Goal: Information Seeking & Learning: Learn about a topic

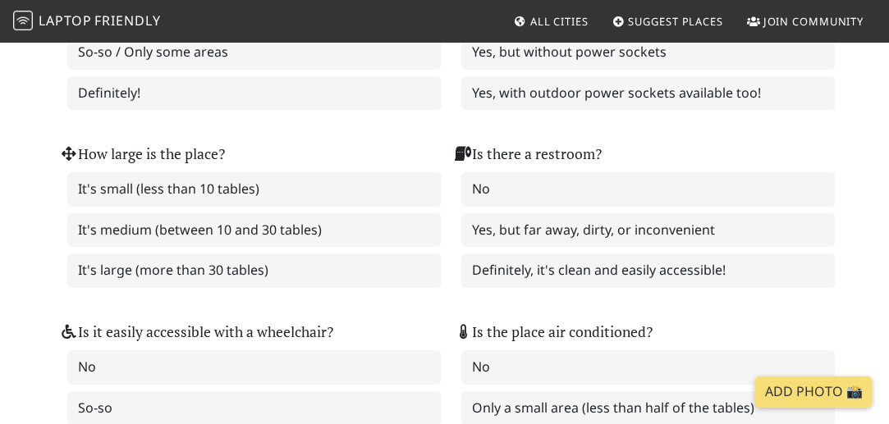
scroll to position [1822, 0]
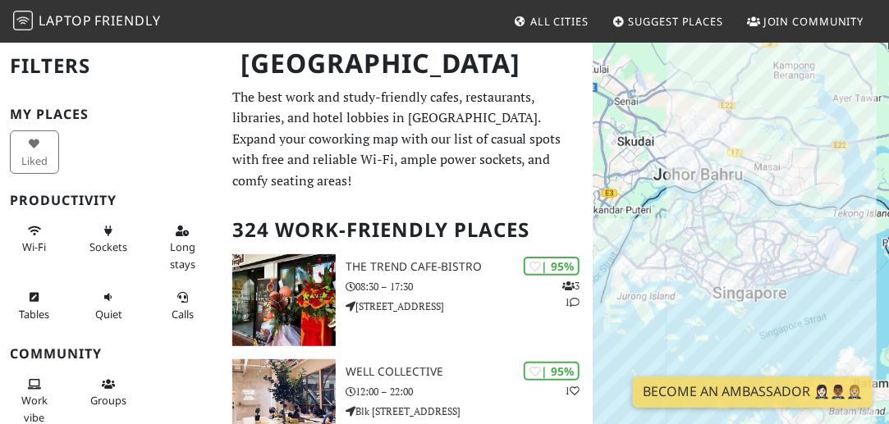
scroll to position [199, 0]
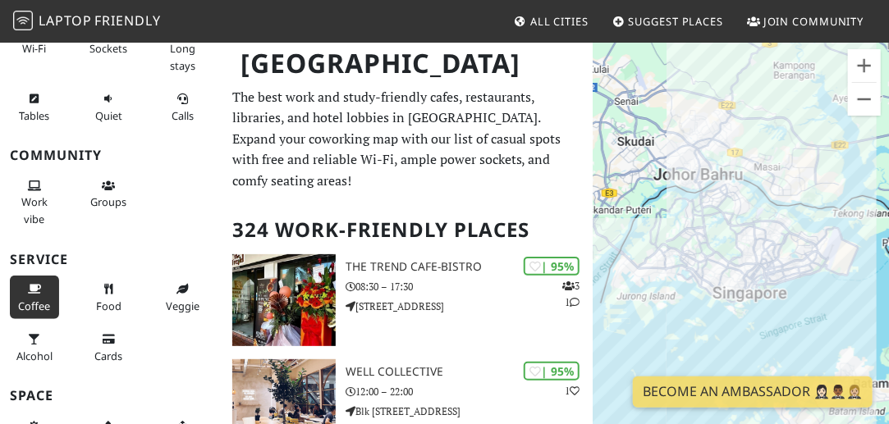
click at [23, 291] on button "Coffee" at bounding box center [34, 297] width 49 height 43
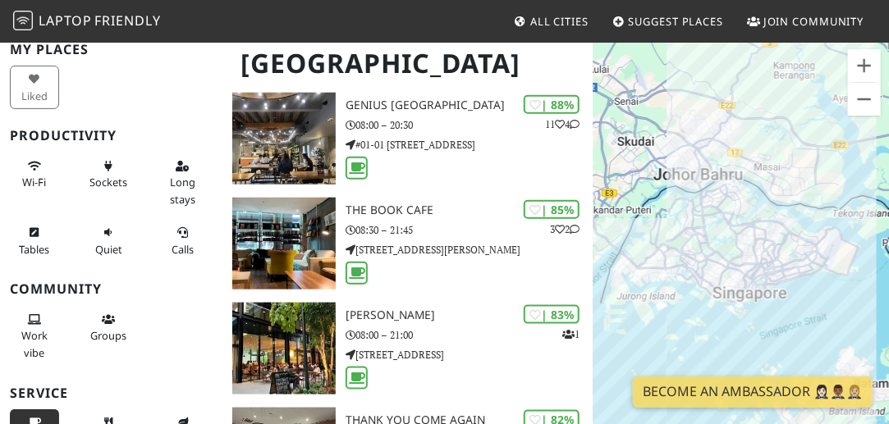
scroll to position [455, 0]
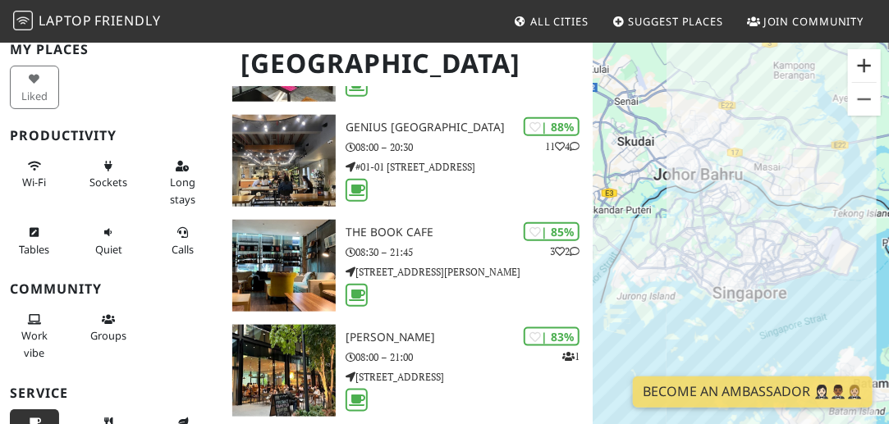
click at [864, 68] on button "Zoom in" at bounding box center [863, 65] width 33 height 33
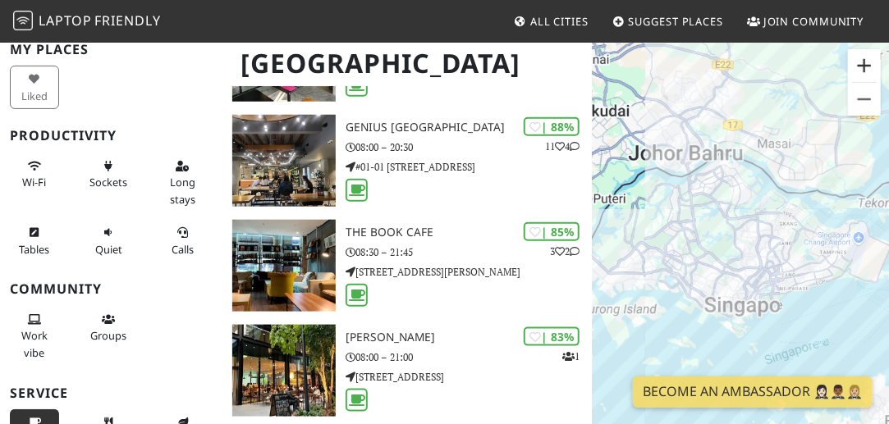
click at [864, 68] on button "Zoom in" at bounding box center [863, 65] width 33 height 33
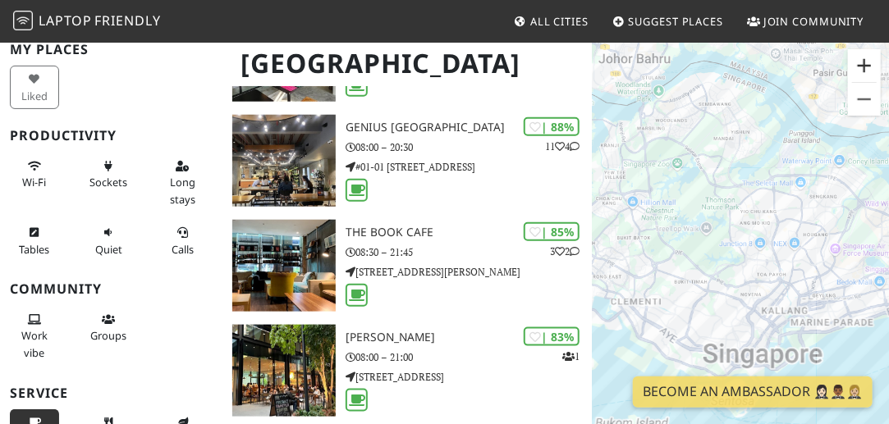
click at [864, 68] on button "Zoom in" at bounding box center [863, 65] width 33 height 33
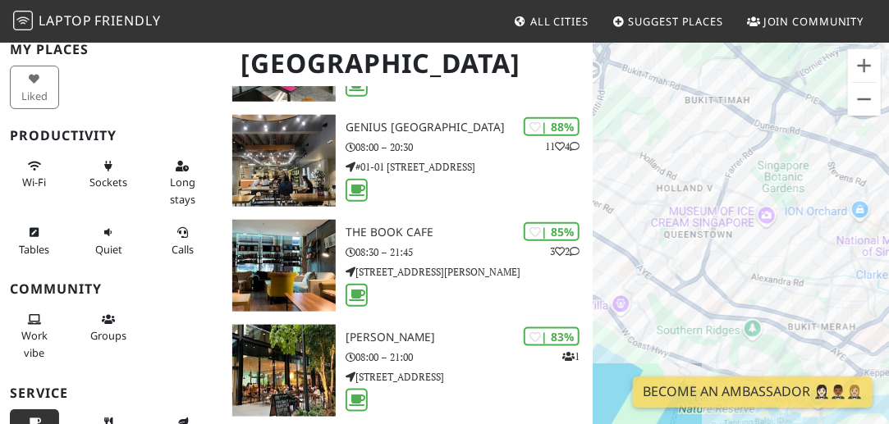
drag, startPoint x: 696, startPoint y: 290, endPoint x: 847, endPoint y: 25, distance: 304.7
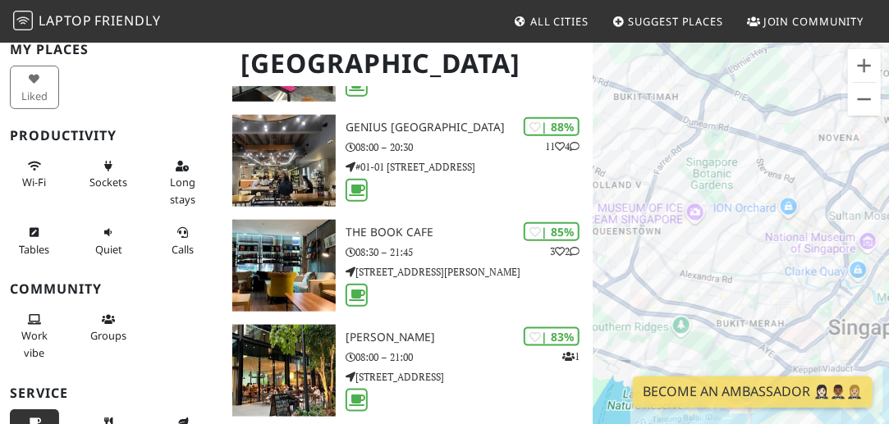
drag, startPoint x: 799, startPoint y: 250, endPoint x: 723, endPoint y: 249, distance: 76.3
click at [723, 249] on div at bounding box center [740, 253] width 296 height 424
click at [870, 62] on button "Zoom in" at bounding box center [863, 65] width 33 height 33
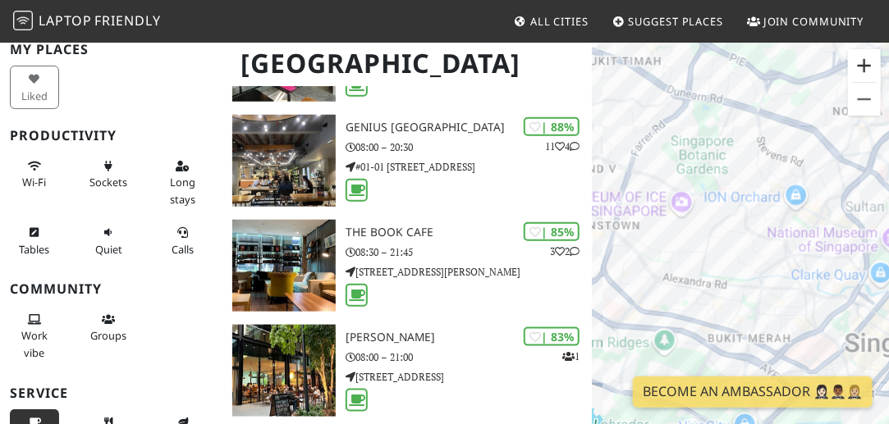
click at [870, 62] on button "Zoom in" at bounding box center [863, 65] width 33 height 33
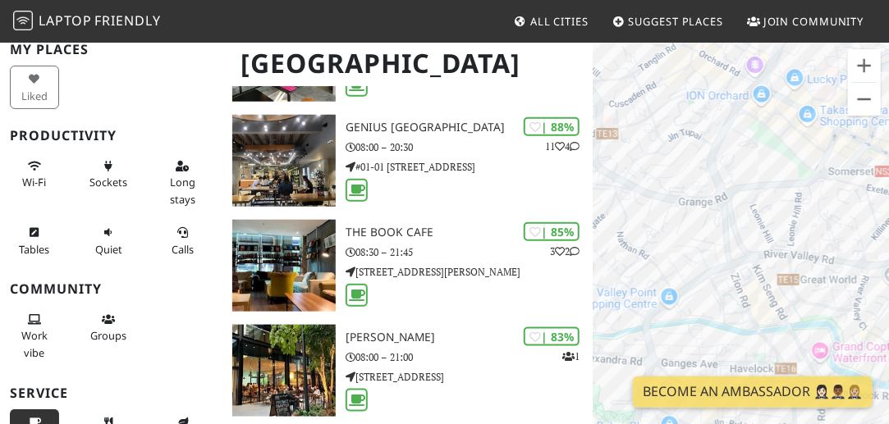
drag, startPoint x: 760, startPoint y: 183, endPoint x: 600, endPoint y: 176, distance: 160.1
click at [600, 176] on div at bounding box center [740, 253] width 296 height 424
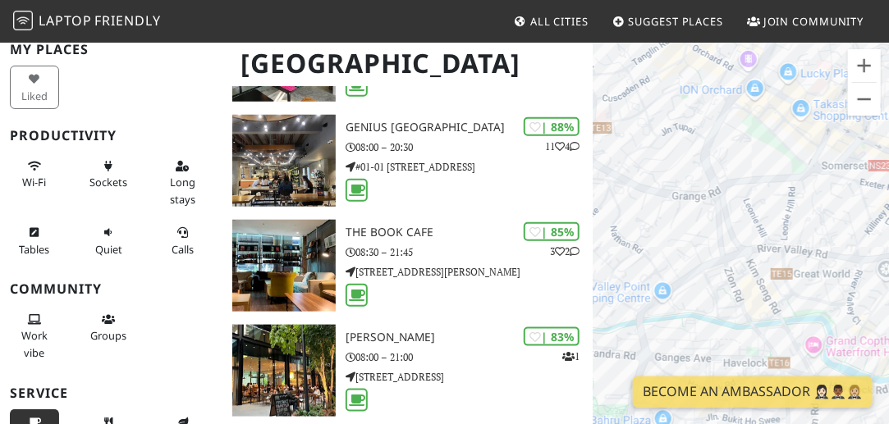
drag, startPoint x: 765, startPoint y: 211, endPoint x: 706, endPoint y: 154, distance: 81.8
click at [706, 154] on div at bounding box center [740, 253] width 296 height 424
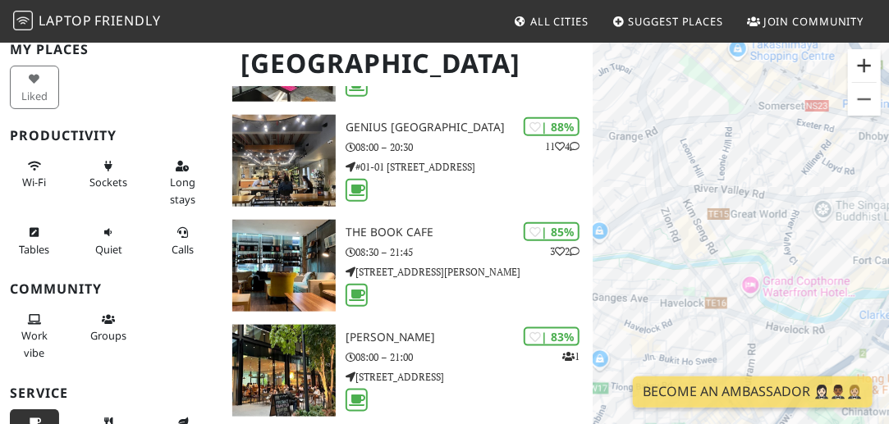
click at [860, 62] on button "Zoom in" at bounding box center [863, 65] width 33 height 33
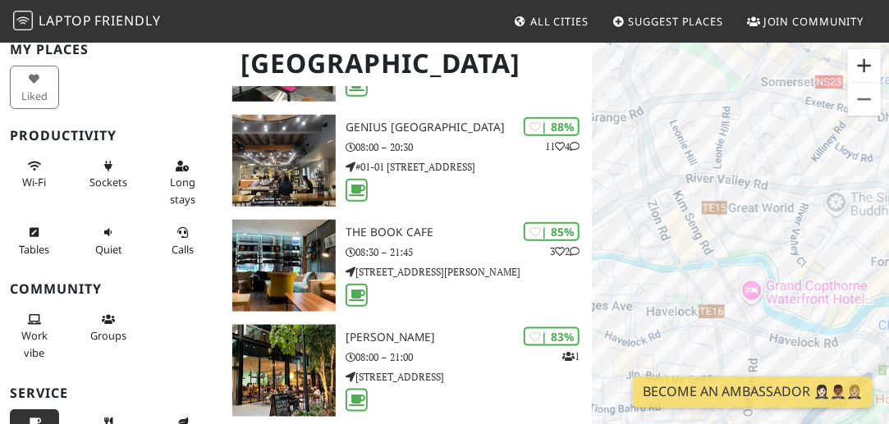
click at [859, 62] on button "Zoom in" at bounding box center [863, 65] width 33 height 33
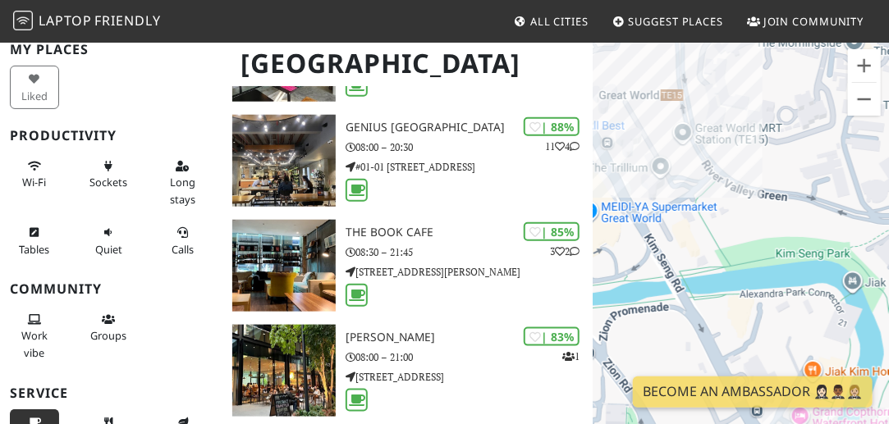
drag, startPoint x: 671, startPoint y: 206, endPoint x: 843, endPoint y: 206, distance: 172.3
click at [843, 206] on div at bounding box center [740, 253] width 296 height 424
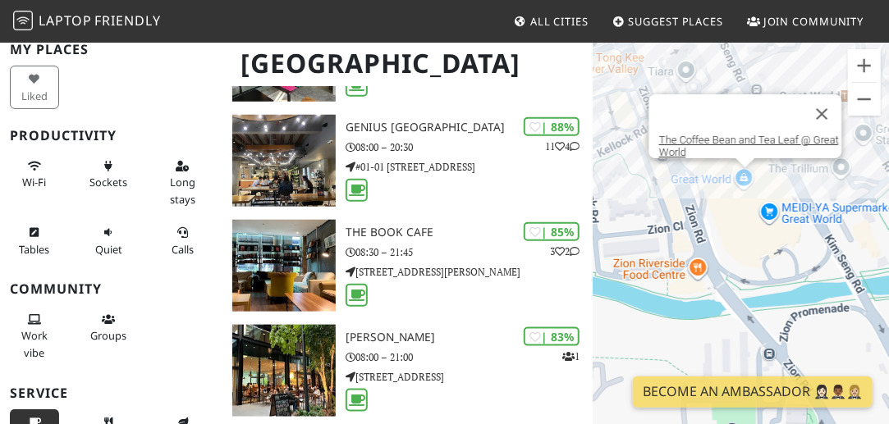
click at [742, 189] on div "The Coffee Bean and Tea Leaf @ Great World" at bounding box center [740, 253] width 296 height 424
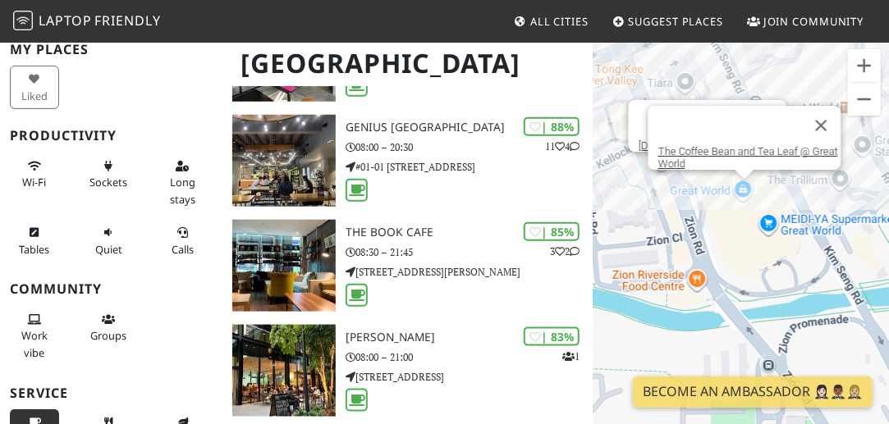
click at [706, 178] on div "The Coffee Bean and Tea Leaf @ Great World [DOMAIN_NAME] @ [GEOGRAPHIC_DATA]" at bounding box center [740, 253] width 296 height 424
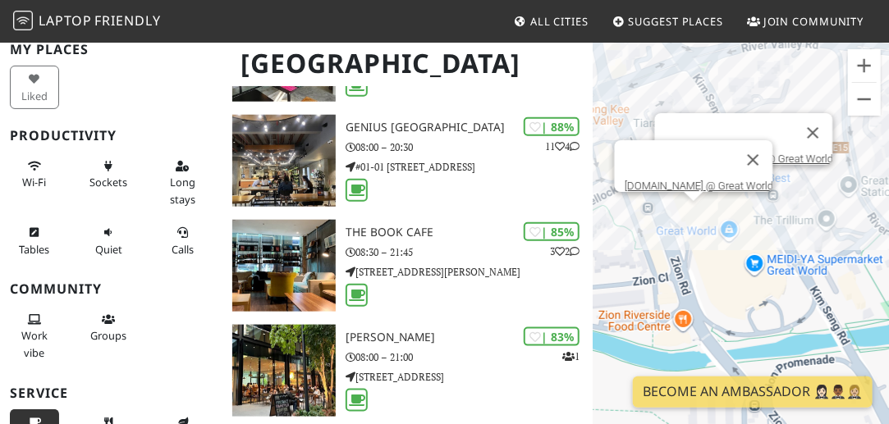
click at [747, 201] on div "[DOMAIN_NAME] @ Great World Cedele All Day Dining @ Great World" at bounding box center [740, 253] width 296 height 424
click at [738, 150] on button "Close" at bounding box center [752, 159] width 39 height 39
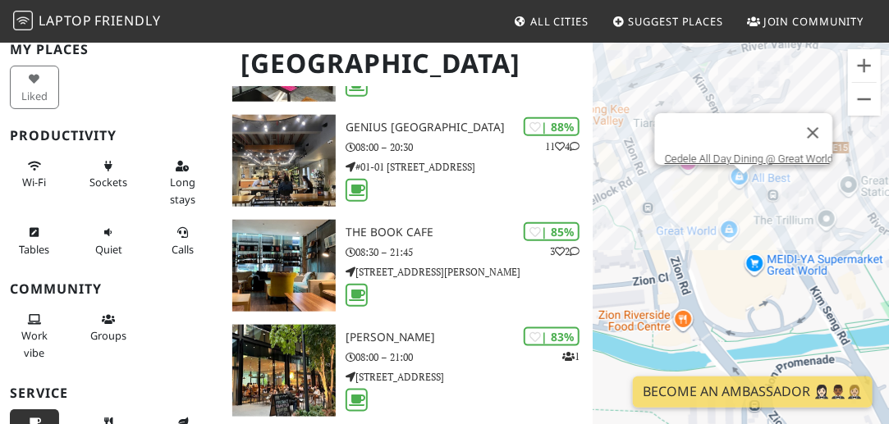
click at [738, 186] on div "Cedele All Day Dining @ Great World" at bounding box center [740, 253] width 296 height 424
click at [689, 153] on link "Cedele All Day Dining @ Great World" at bounding box center [748, 159] width 168 height 12
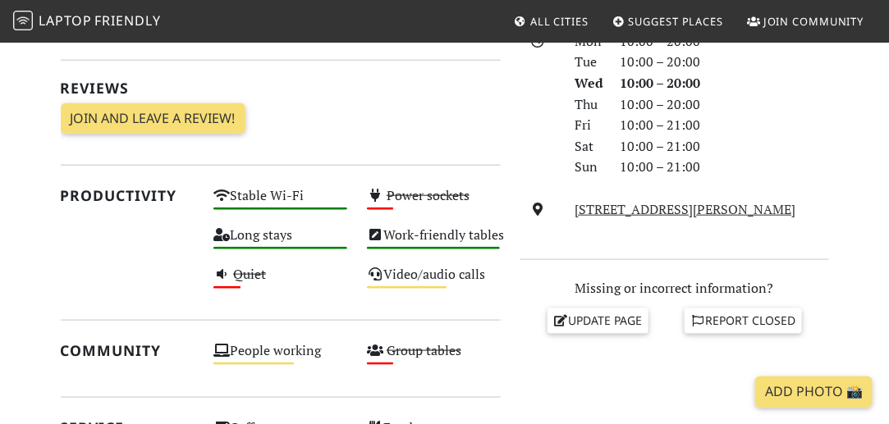
scroll to position [481, 0]
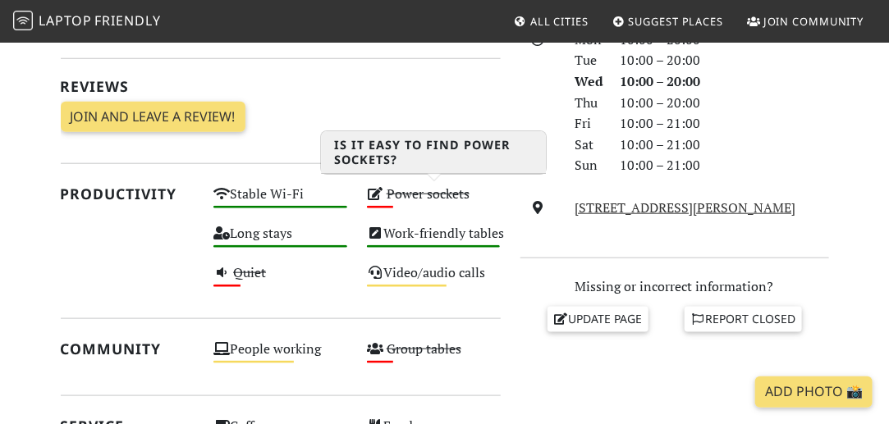
click at [422, 187] on s "Power sockets" at bounding box center [427, 194] width 83 height 18
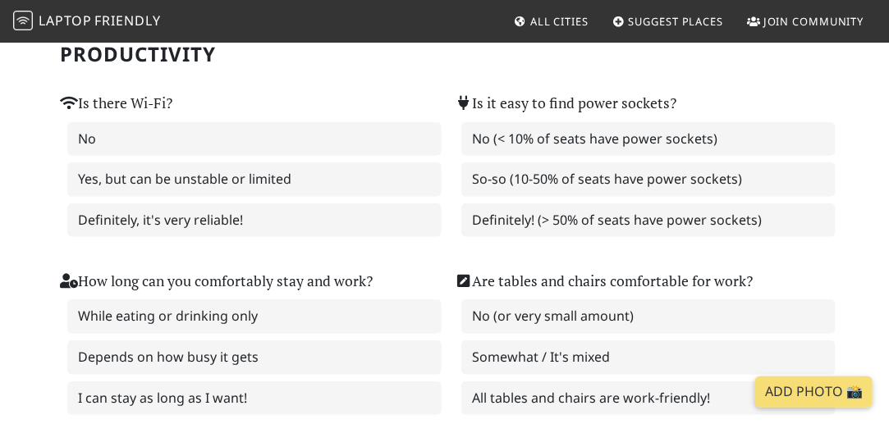
scroll to position [158, 0]
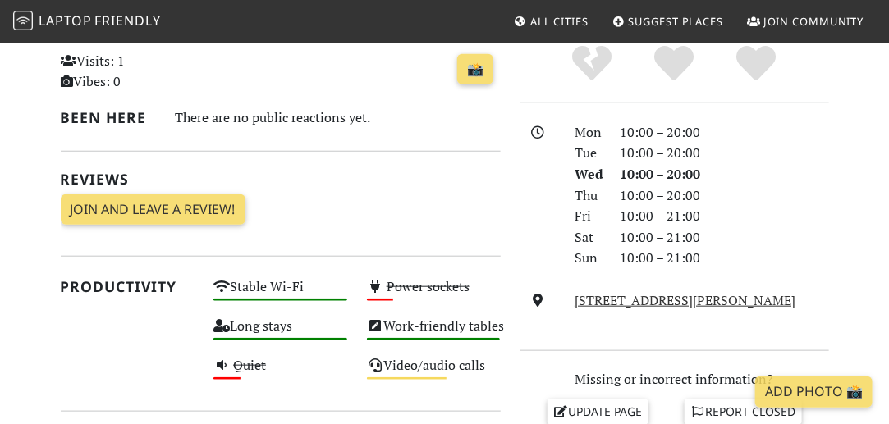
scroll to position [305, 0]
